Goal: Find specific page/section: Find specific page/section

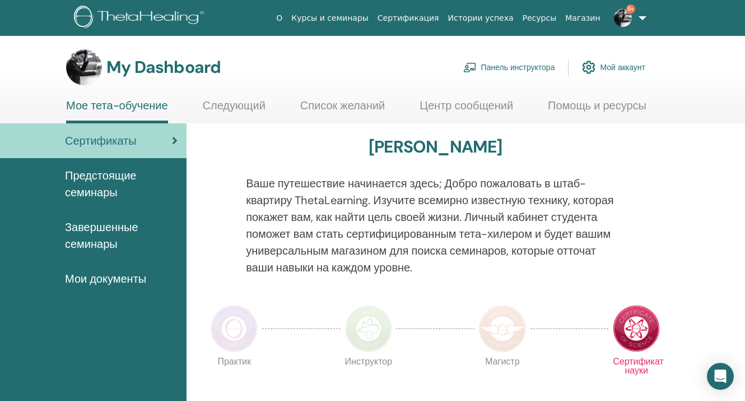
click at [522, 68] on link "Панель инструктора" at bounding box center [509, 67] width 92 height 25
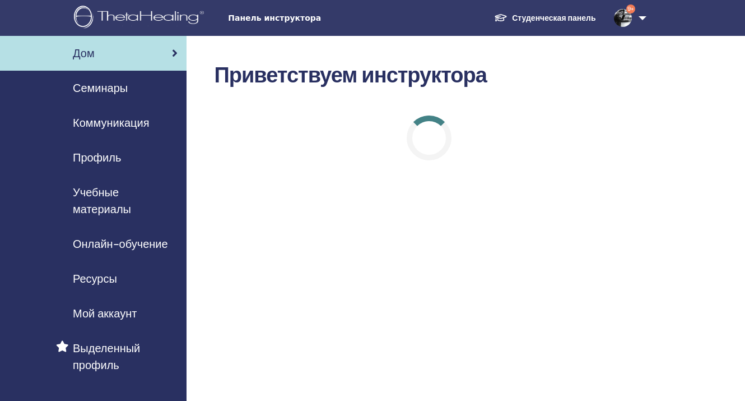
click at [102, 193] on span "Учебные материалы" at bounding box center [125, 201] width 105 height 34
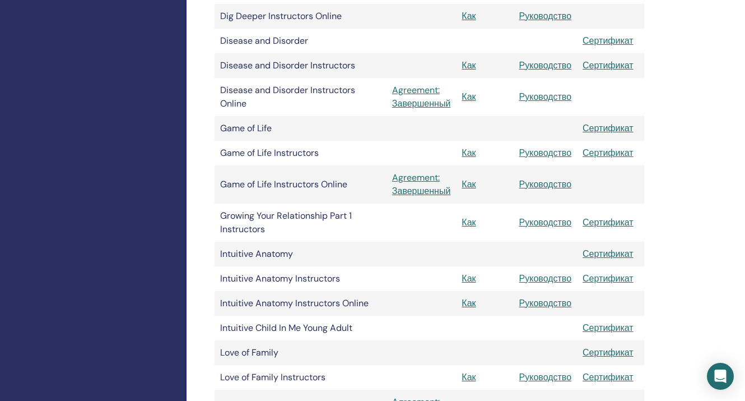
scroll to position [772, 0]
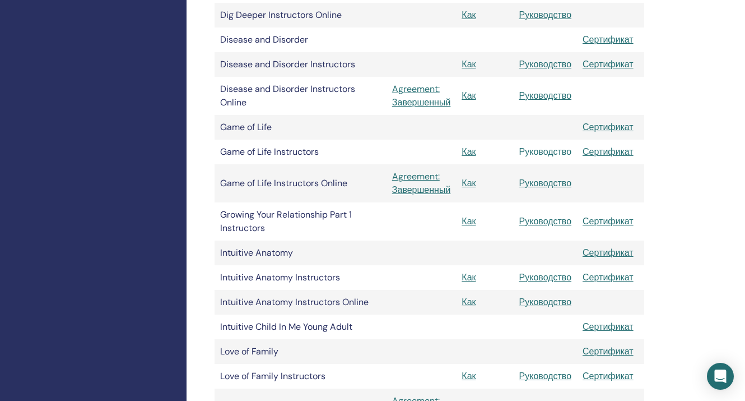
click at [540, 157] on link "Руководство" at bounding box center [545, 152] width 53 height 12
